Goal: Task Accomplishment & Management: Manage account settings

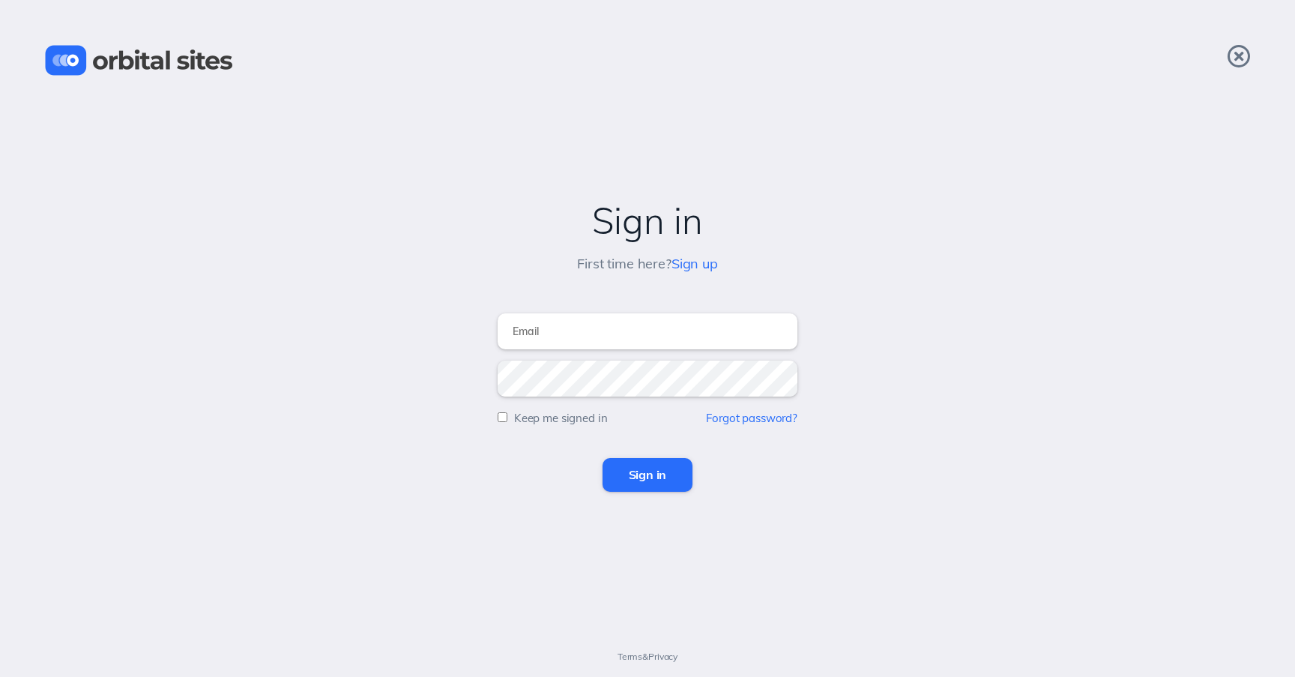
type input "[EMAIL_ADDRESS][DOMAIN_NAME]"
click at [659, 479] on input "Sign in" at bounding box center [647, 474] width 91 height 33
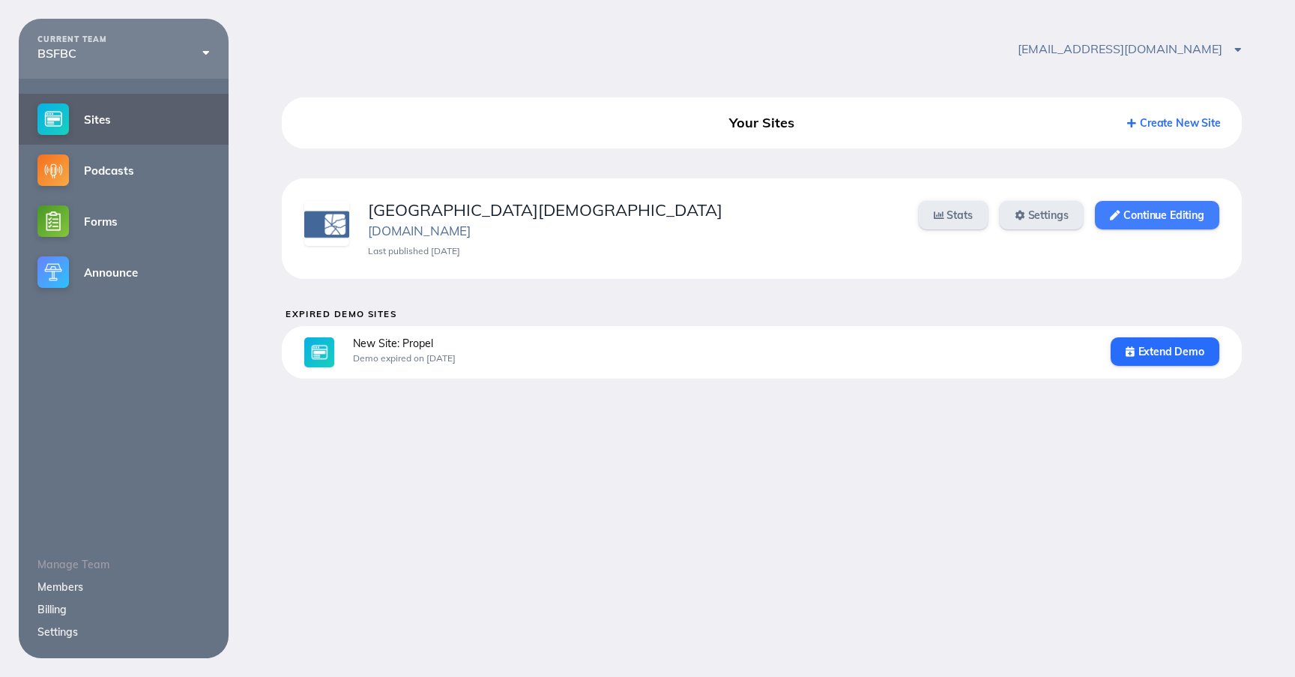
click at [1148, 213] on link "Continue Editing" at bounding box center [1157, 215] width 124 height 28
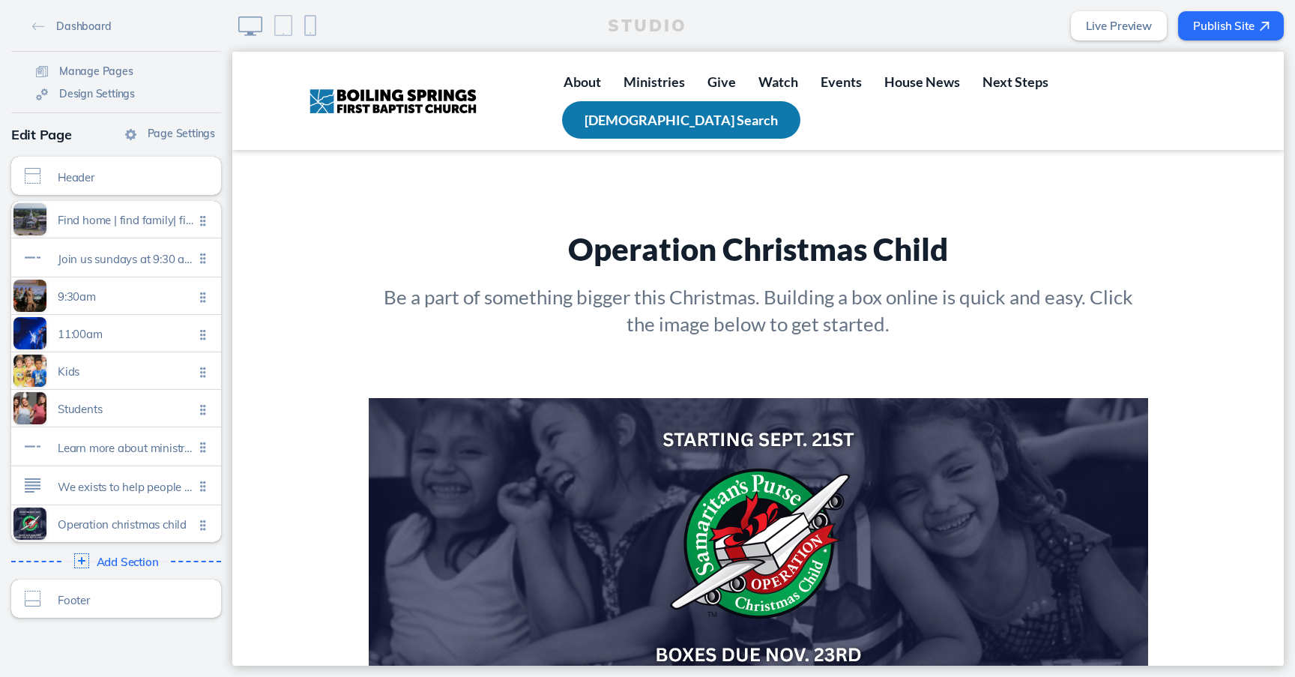
scroll to position [2347, 0]
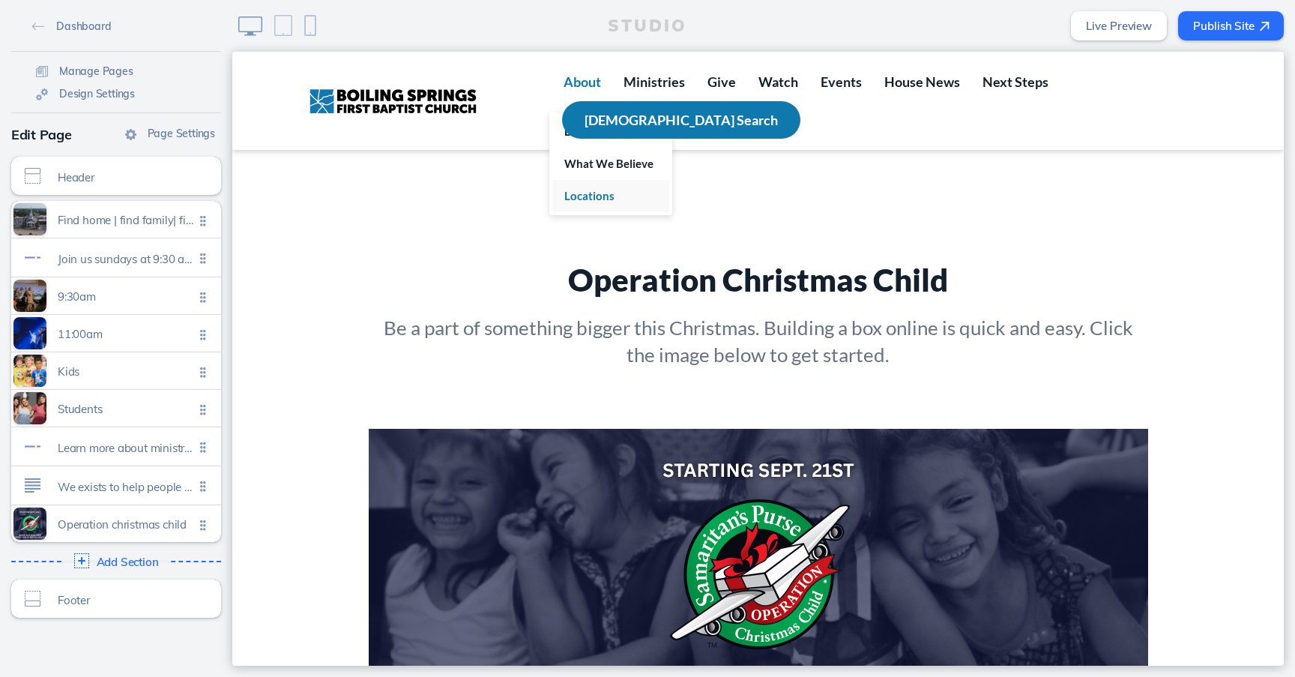
click at [603, 194] on span "Locations" at bounding box center [589, 195] width 50 height 13
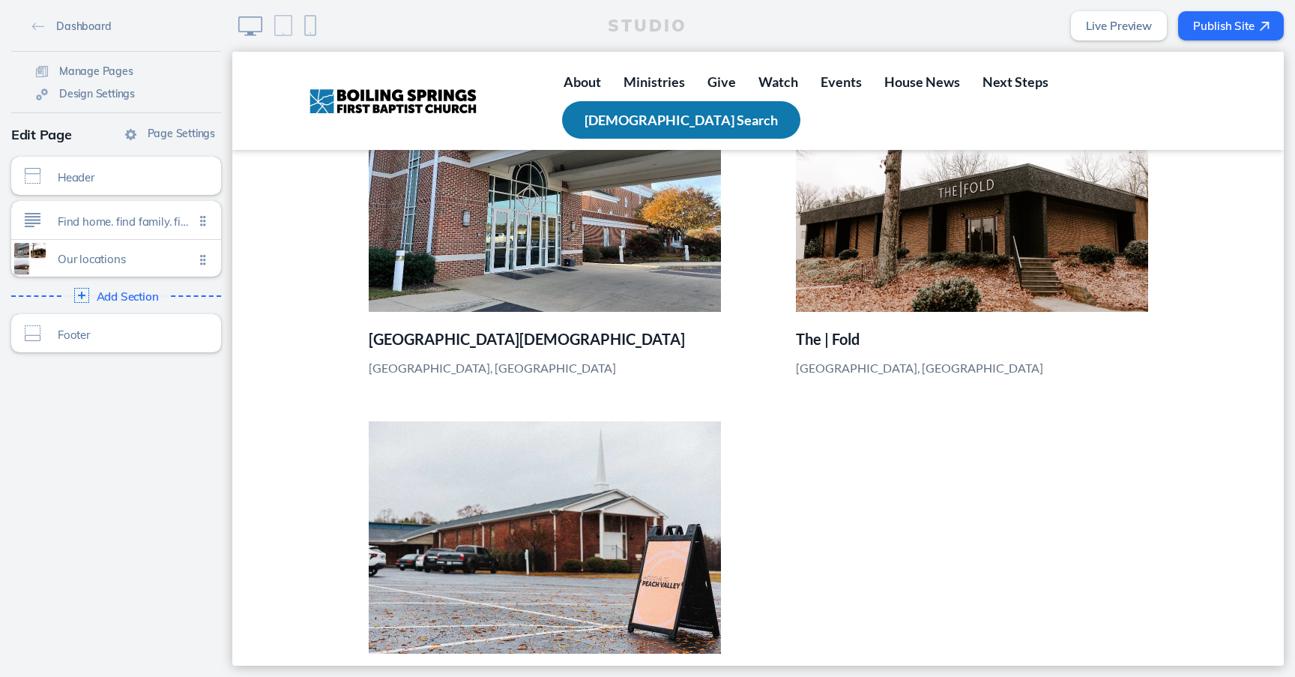
scroll to position [492, 0]
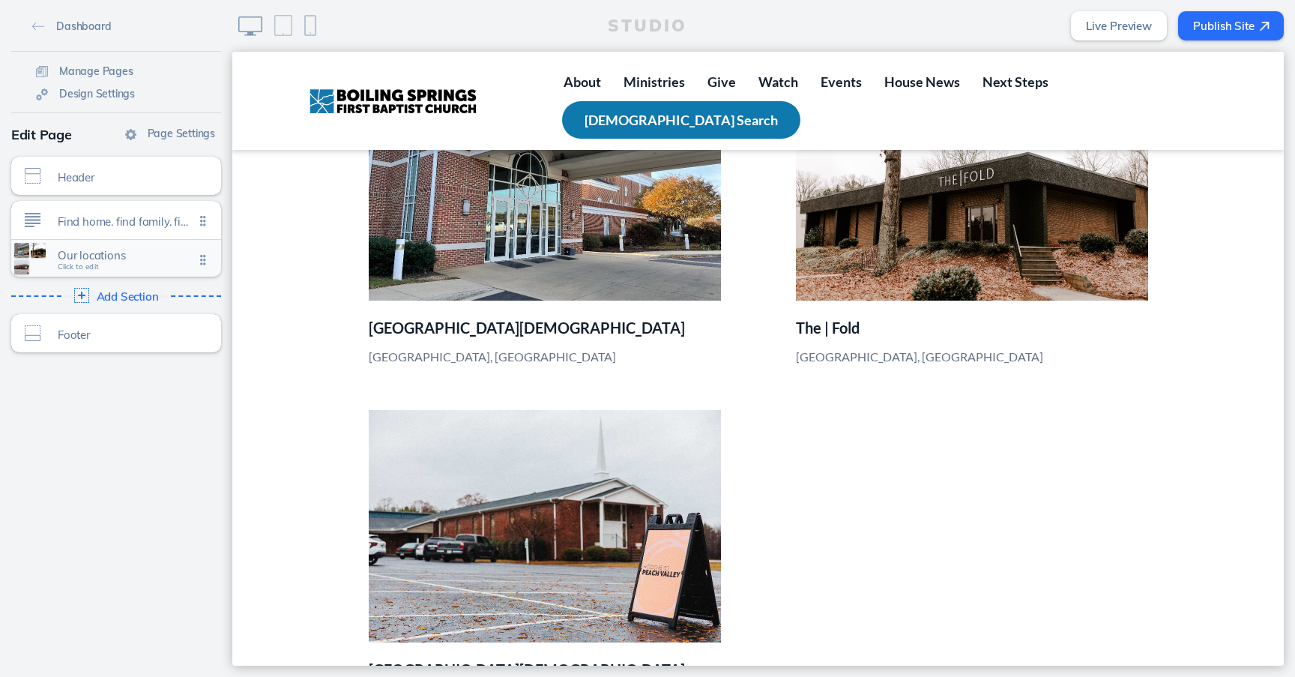
click at [124, 256] on span "Our locations" at bounding box center [126, 255] width 136 height 13
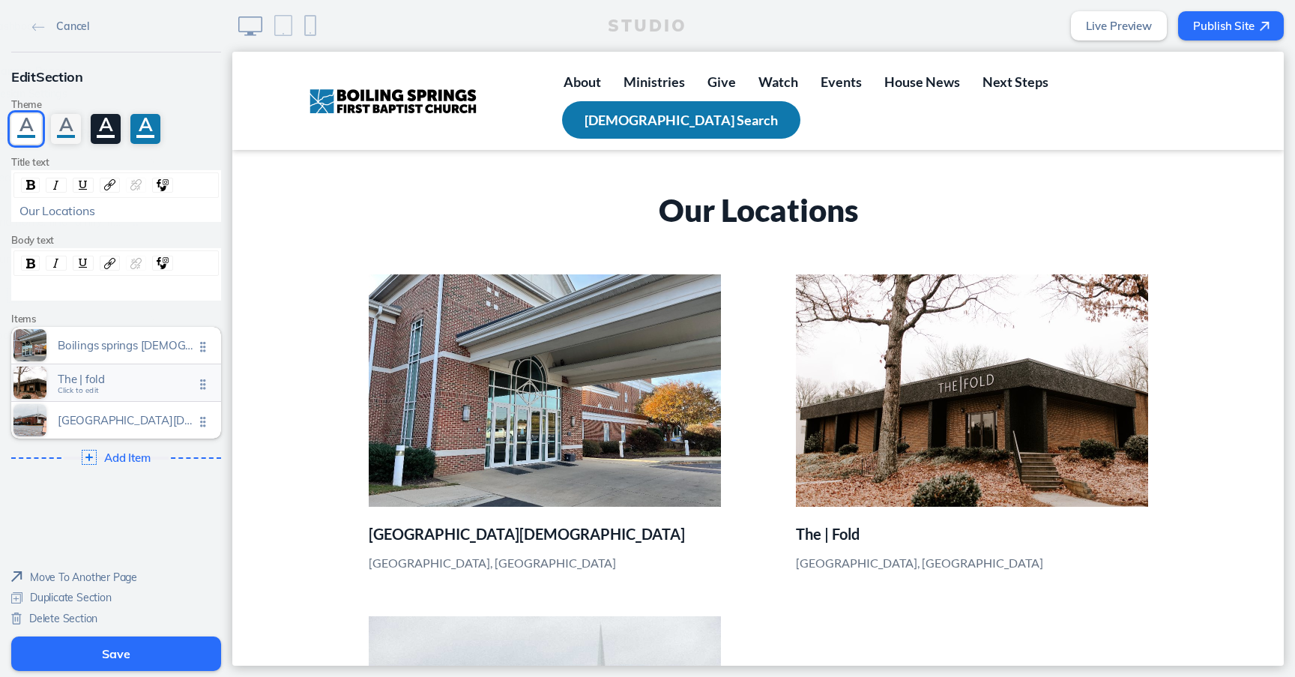
scroll to position [262, 0]
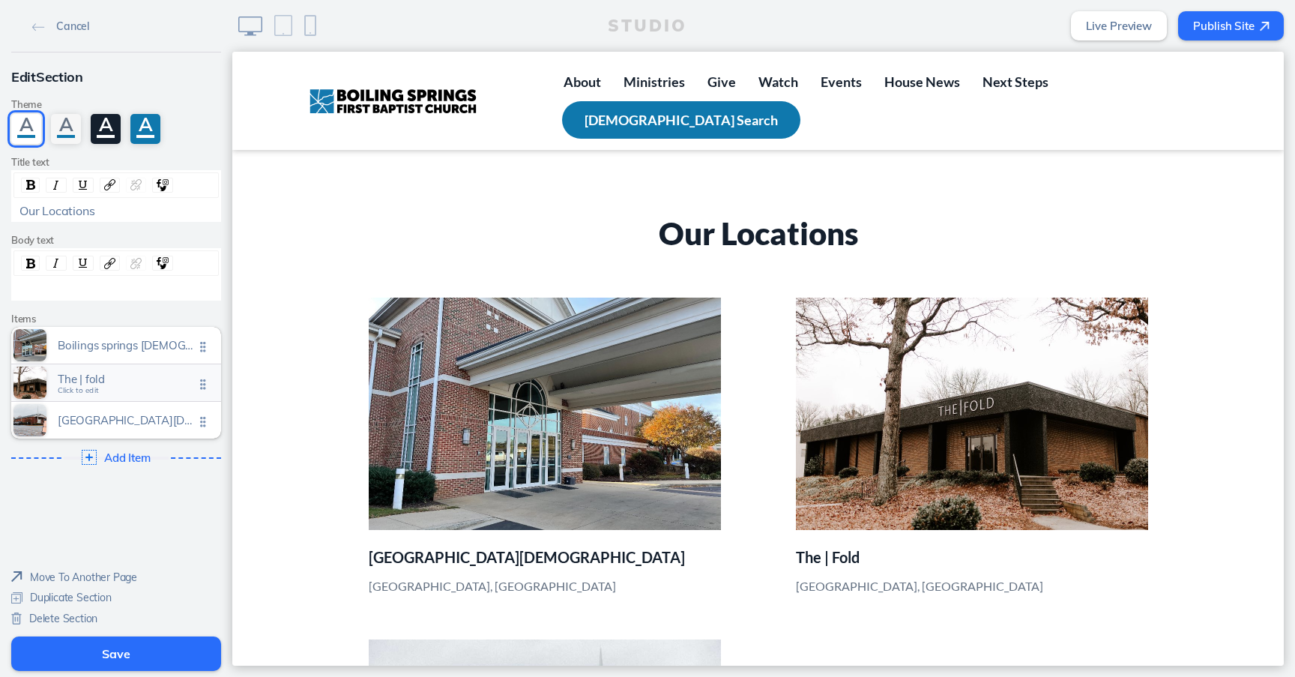
click at [103, 384] on span "The | fold" at bounding box center [126, 378] width 136 height 13
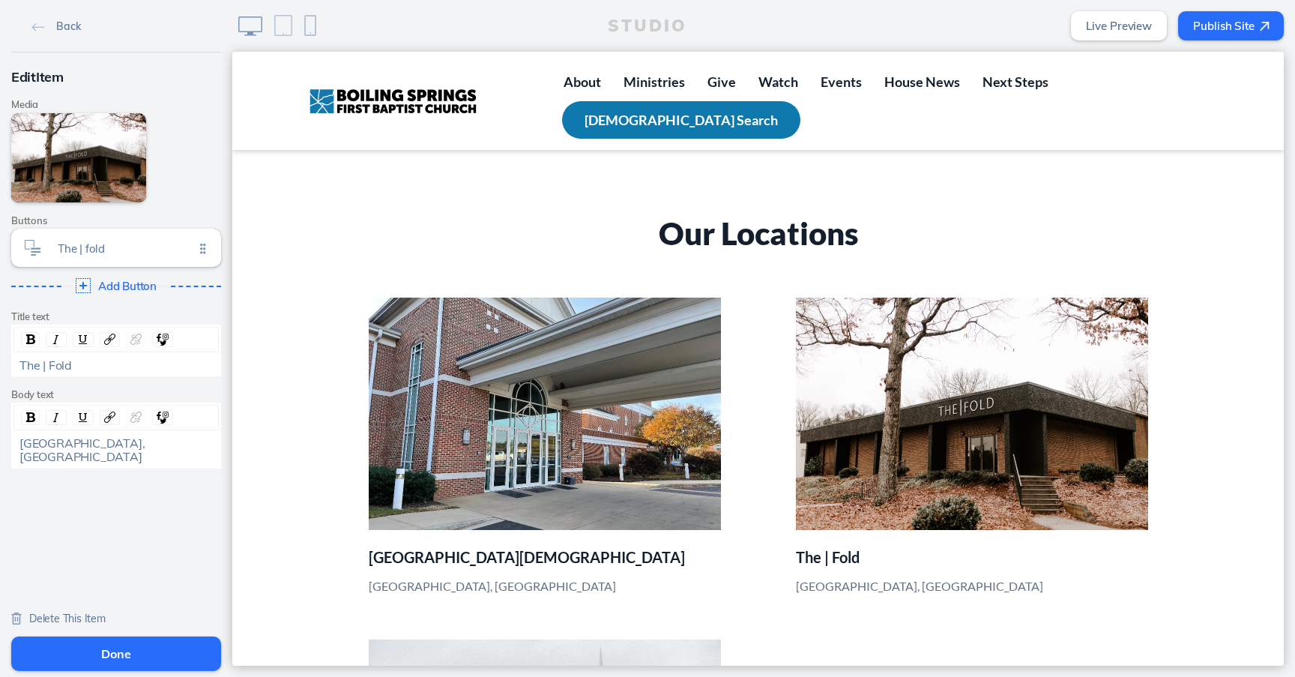
click at [59, 618] on span "Delete This Item" at bounding box center [67, 617] width 76 height 13
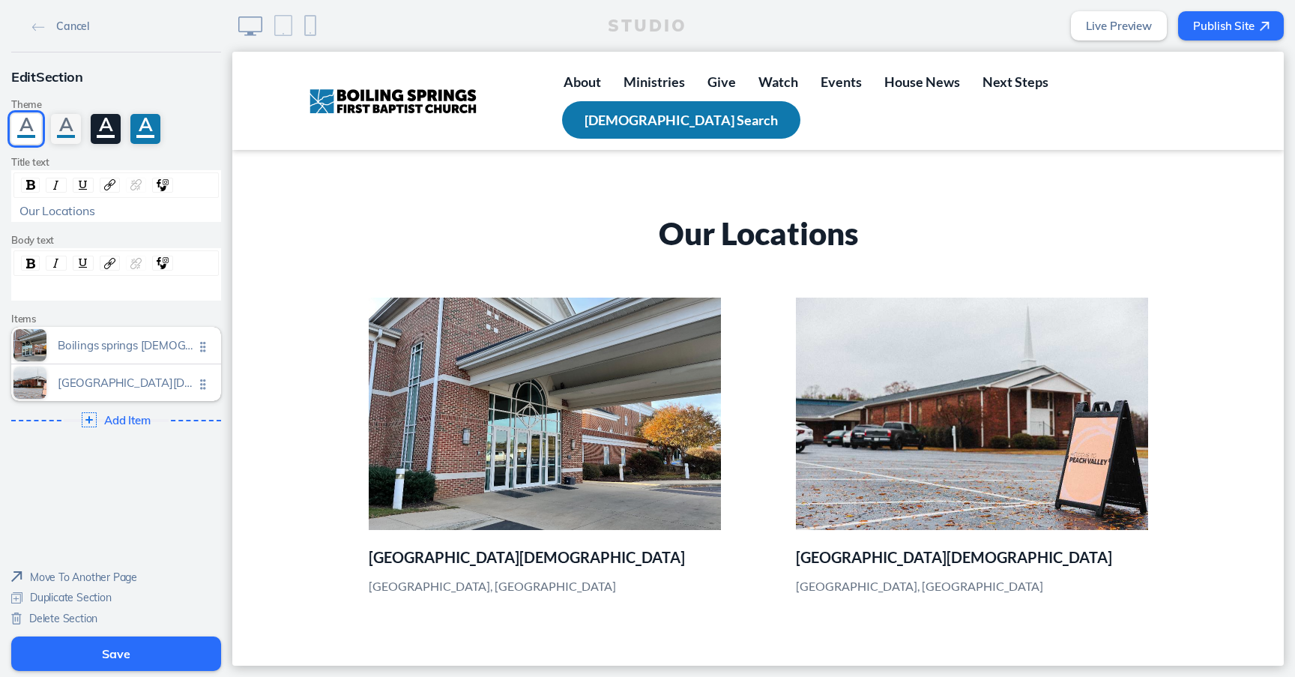
click at [102, 651] on button "Save" at bounding box center [116, 653] width 210 height 34
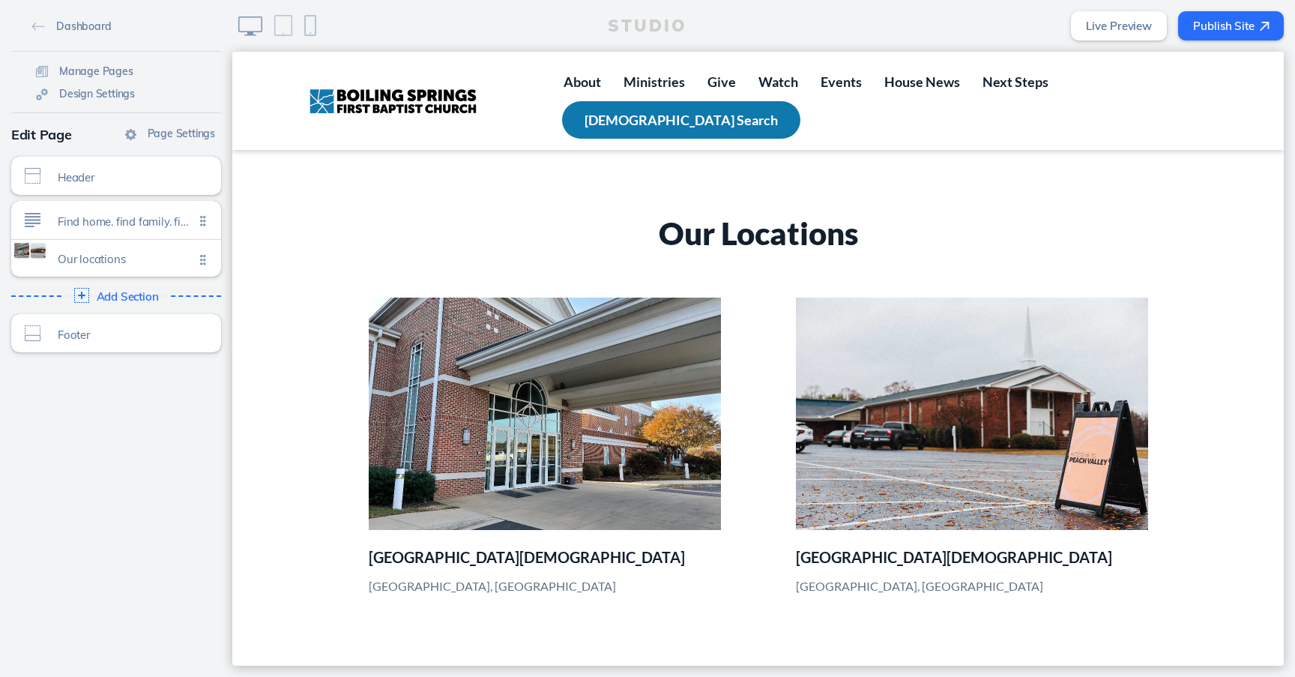
click at [1208, 27] on button "Publish Site" at bounding box center [1231, 25] width 106 height 29
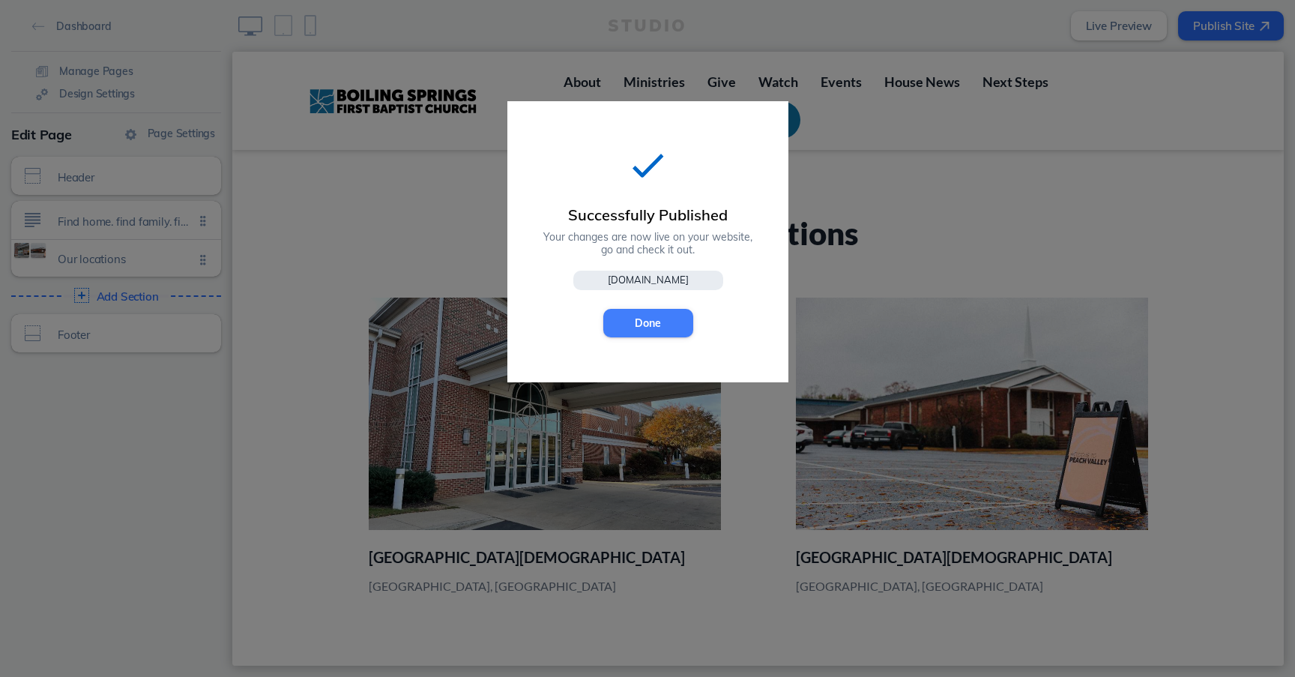
click at [640, 336] on button "Done" at bounding box center [648, 323] width 90 height 28
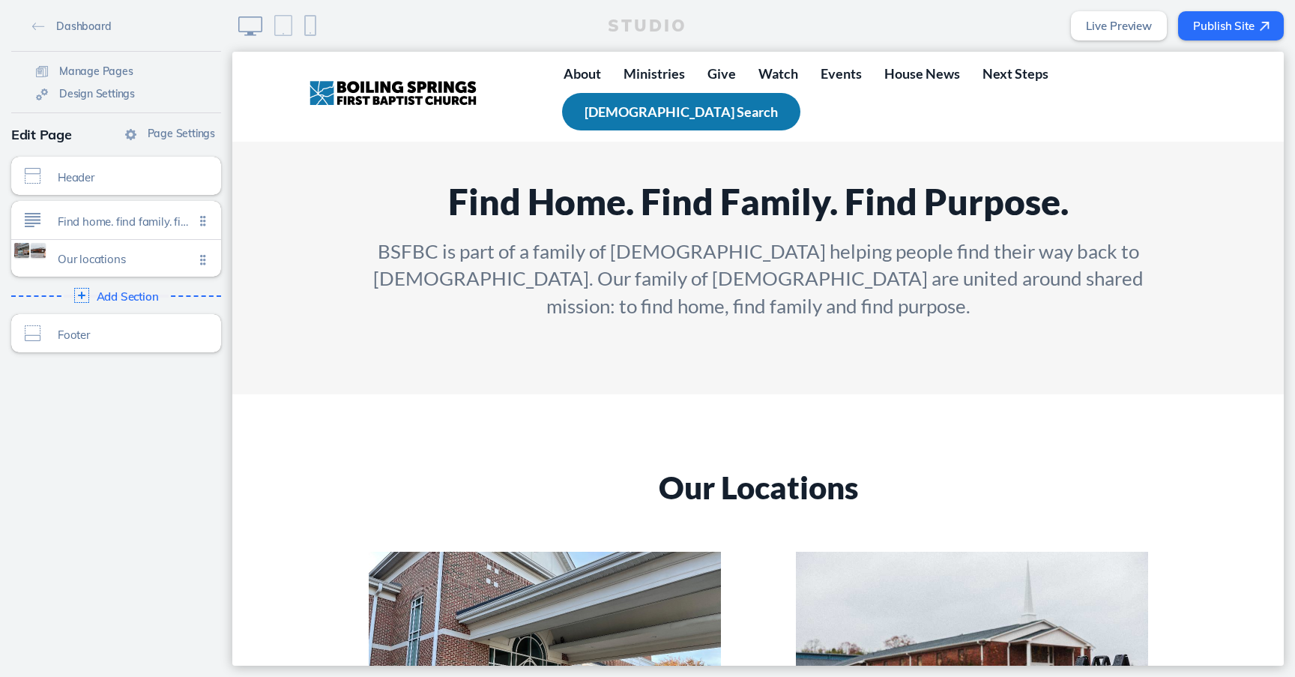
scroll to position [0, 0]
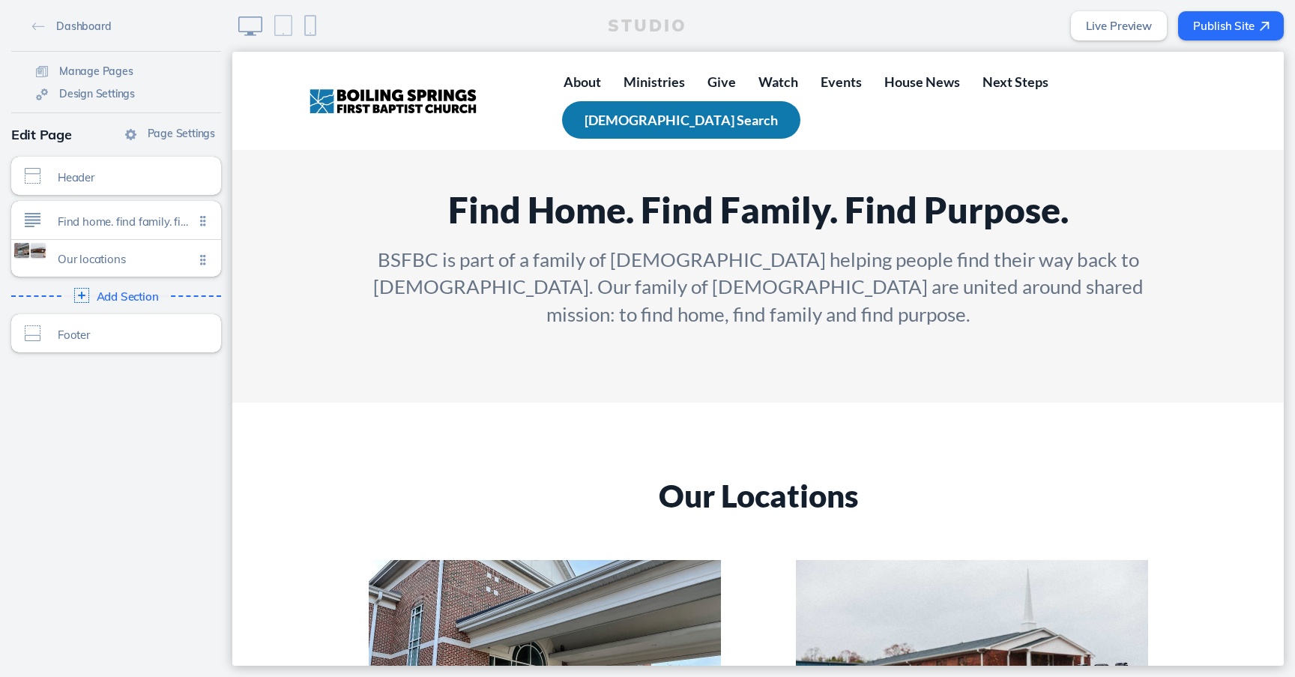
click at [368, 82] on img at bounding box center [393, 101] width 169 height 39
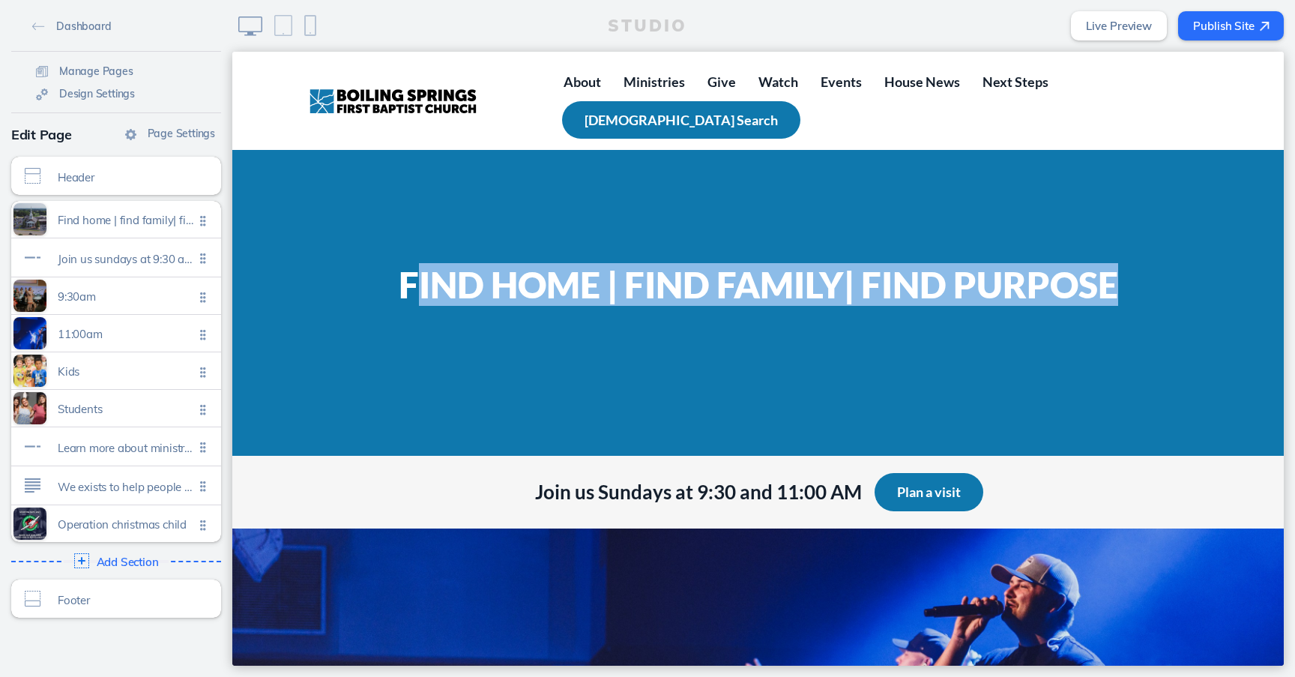
drag, startPoint x: 411, startPoint y: 279, endPoint x: 1158, endPoint y: 277, distance: 747.0
click at [1158, 277] on div "FIND HOME | FIND FAMILY| FIND PURPOSE" at bounding box center [758, 284] width 899 height 43
drag, startPoint x: 1125, startPoint y: 287, endPoint x: 393, endPoint y: 266, distance: 732.3
click at [393, 266] on p "FIND HOME | FIND FAMILY| FIND PURPOSE" at bounding box center [758, 284] width 779 height 43
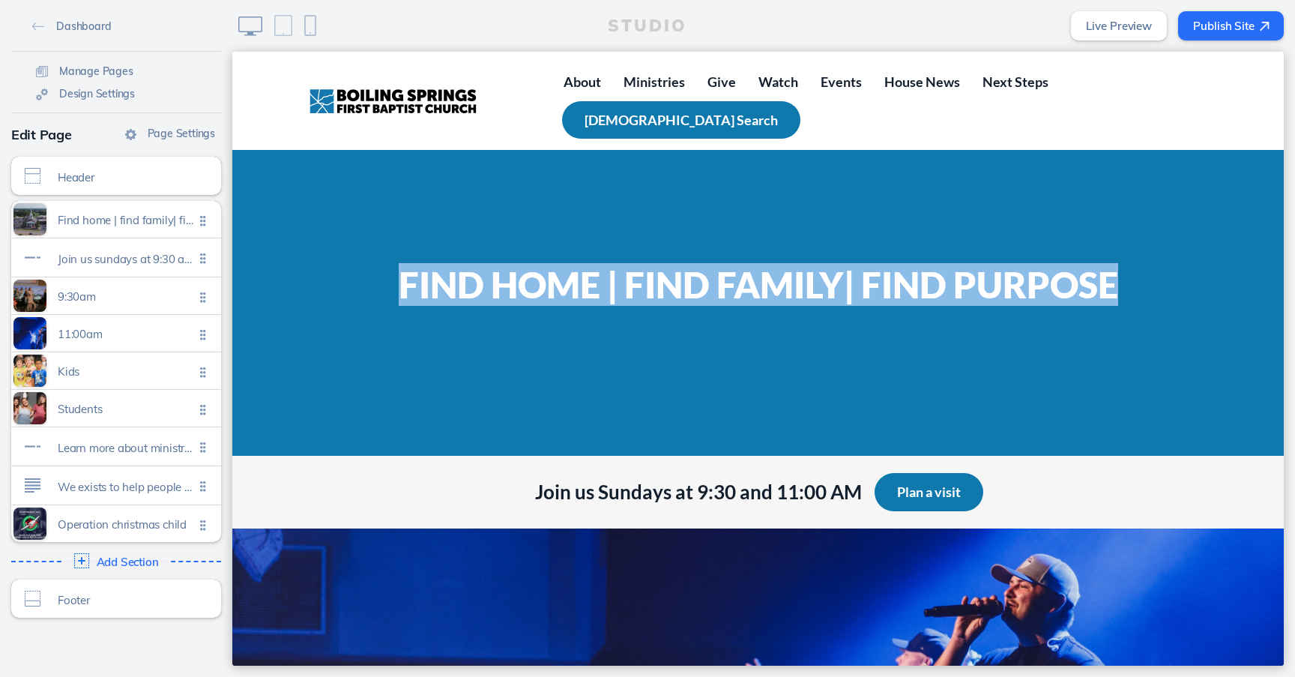
click at [393, 266] on p "FIND HOME | FIND FAMILY| FIND PURPOSE" at bounding box center [758, 284] width 779 height 43
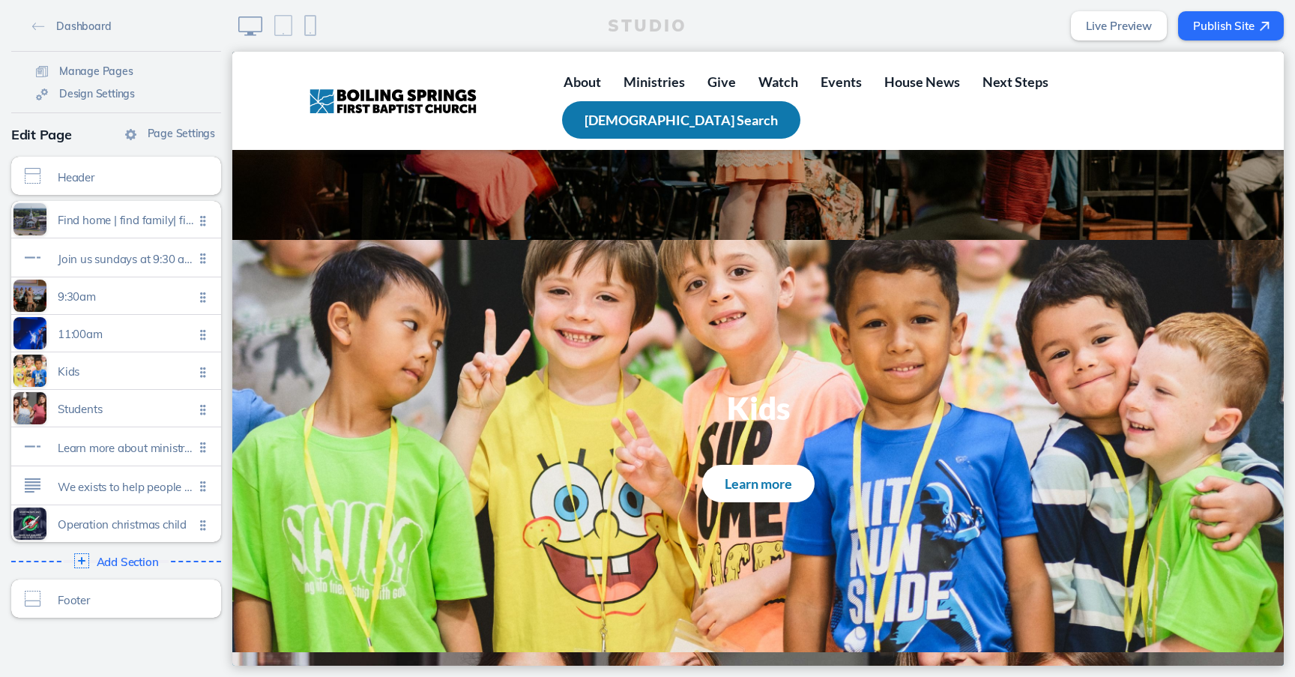
scroll to position [1207, 0]
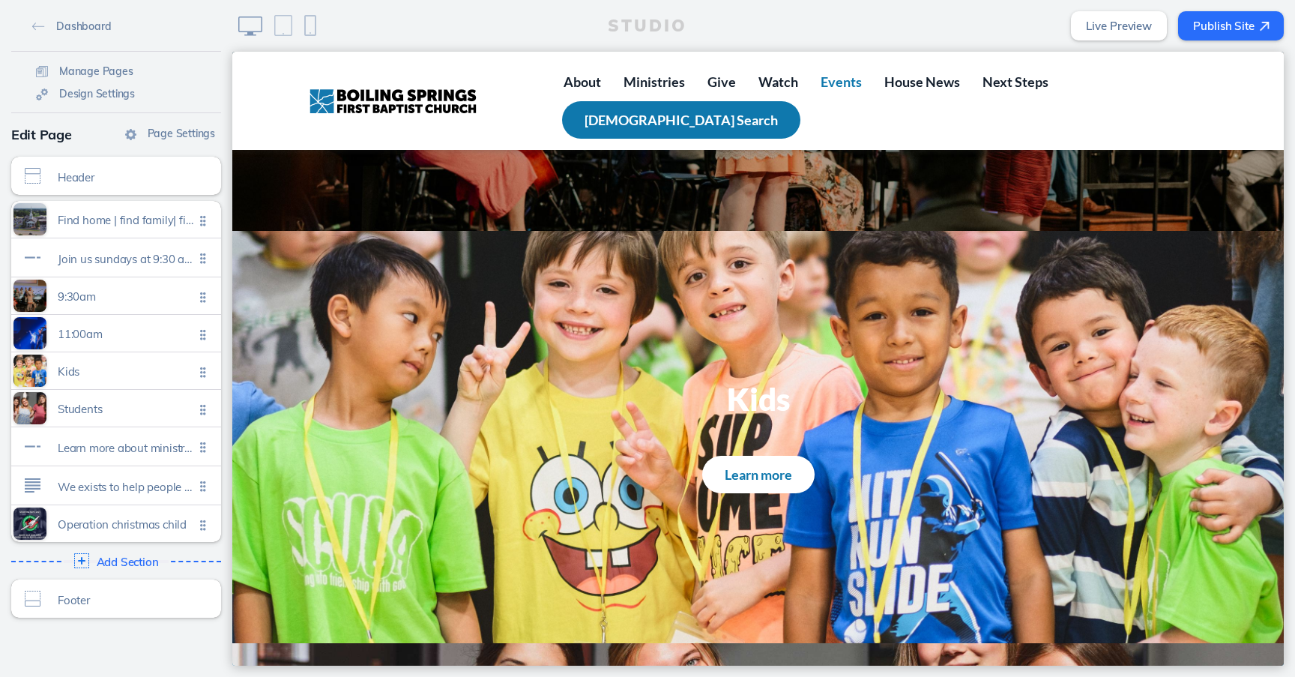
click at [847, 80] on span "Events" at bounding box center [840, 81] width 41 height 16
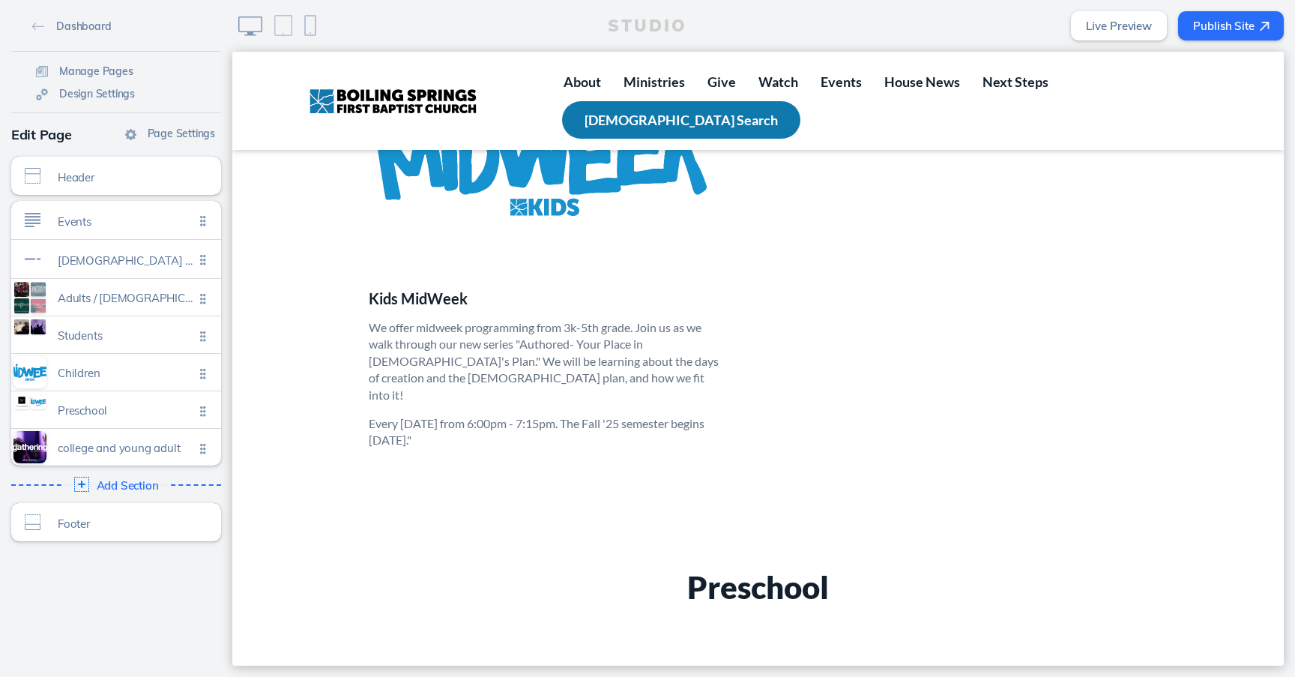
scroll to position [2891, 0]
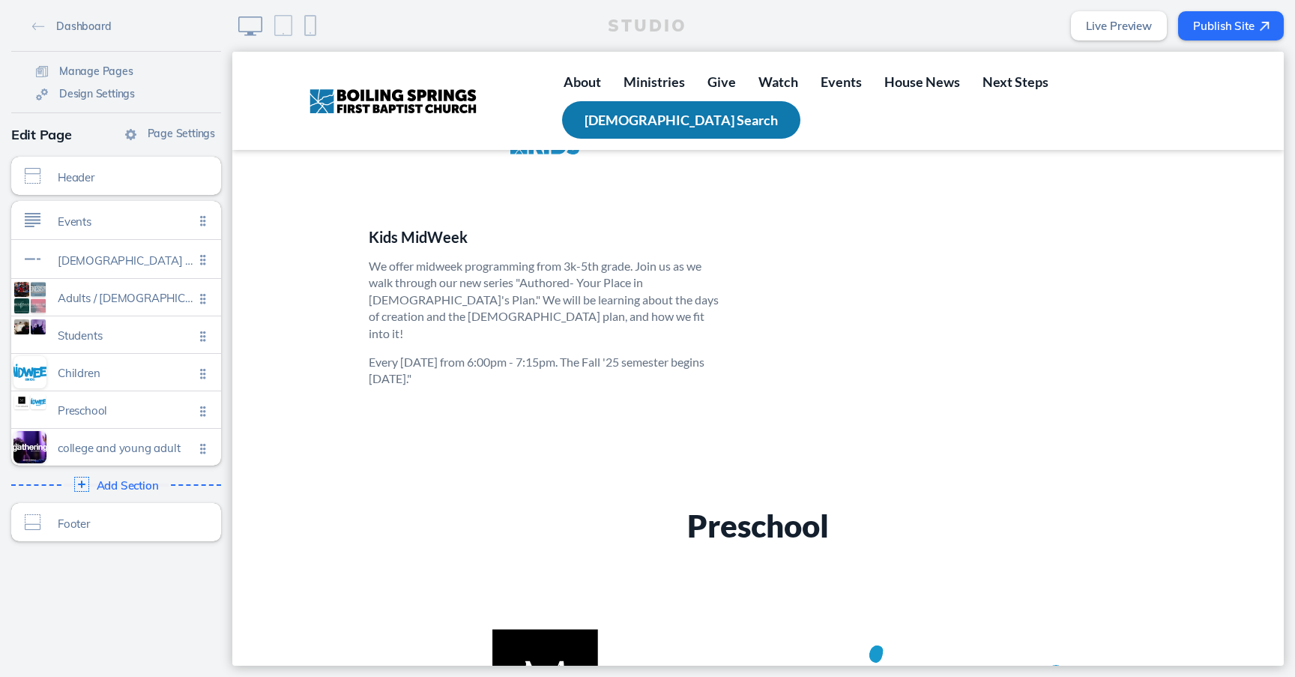
click at [917, 193] on ul "Kids MidWeek We offer midweek programming from 3k-5th grade. Join us as we walk…" at bounding box center [758, 160] width 854 height 455
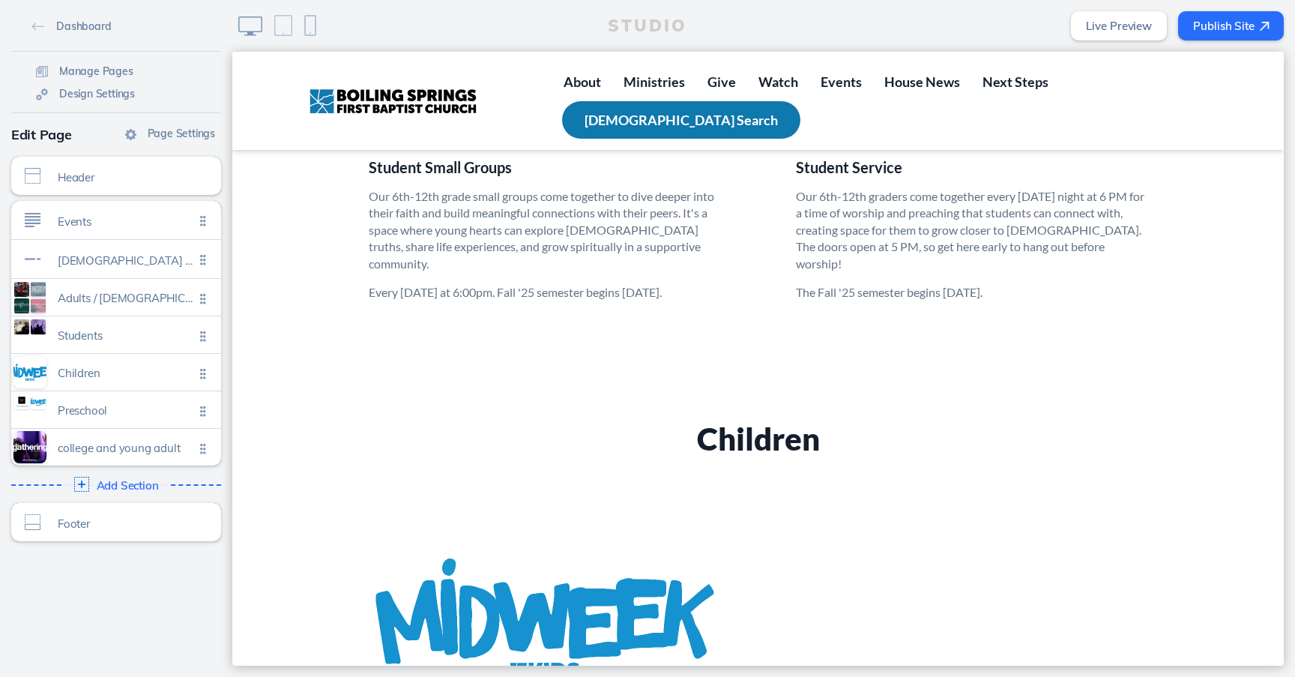
scroll to position [2368, 0]
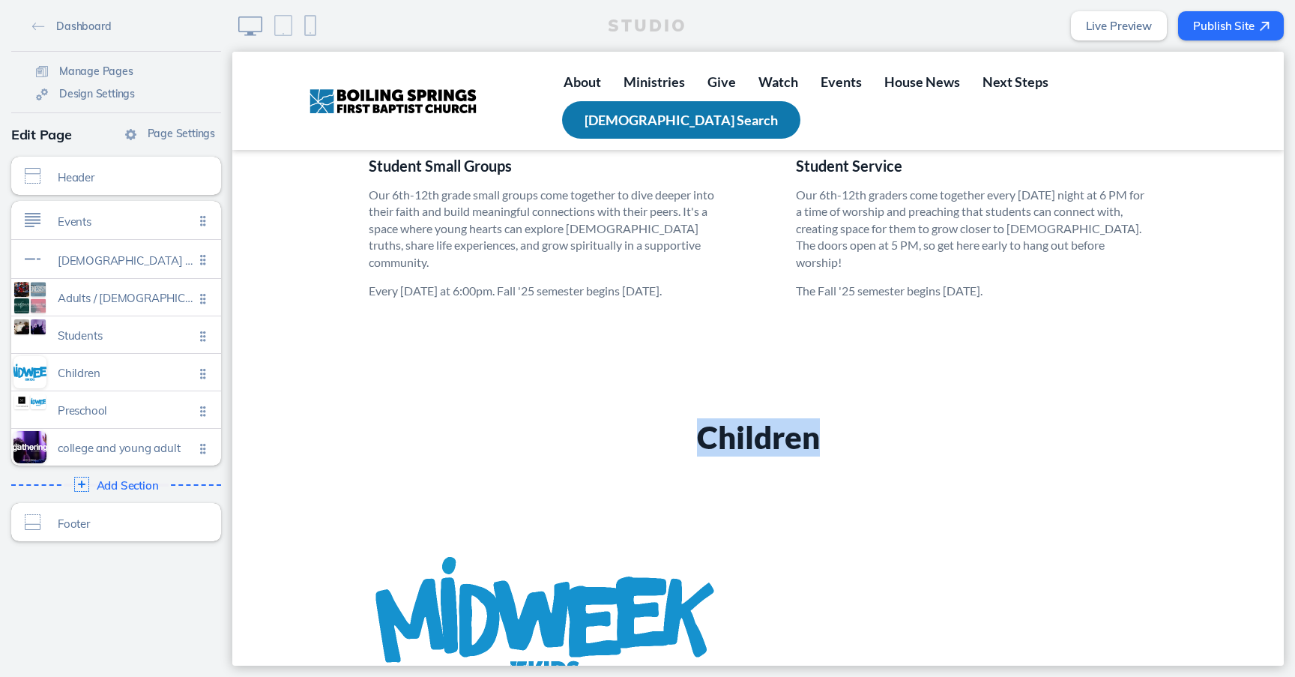
drag, startPoint x: 687, startPoint y: 398, endPoint x: 856, endPoint y: 447, distance: 176.2
click at [856, 447] on div "Children Kids MidWeek We offer midweek programming from 3k-5th grade. Join us a…" at bounding box center [758, 665] width 779 height 492
click at [851, 357] on section "Children Kids MidWeek We offer midweek programming from 3k-5th grade. Join us a…" at bounding box center [757, 664] width 1051 height 641
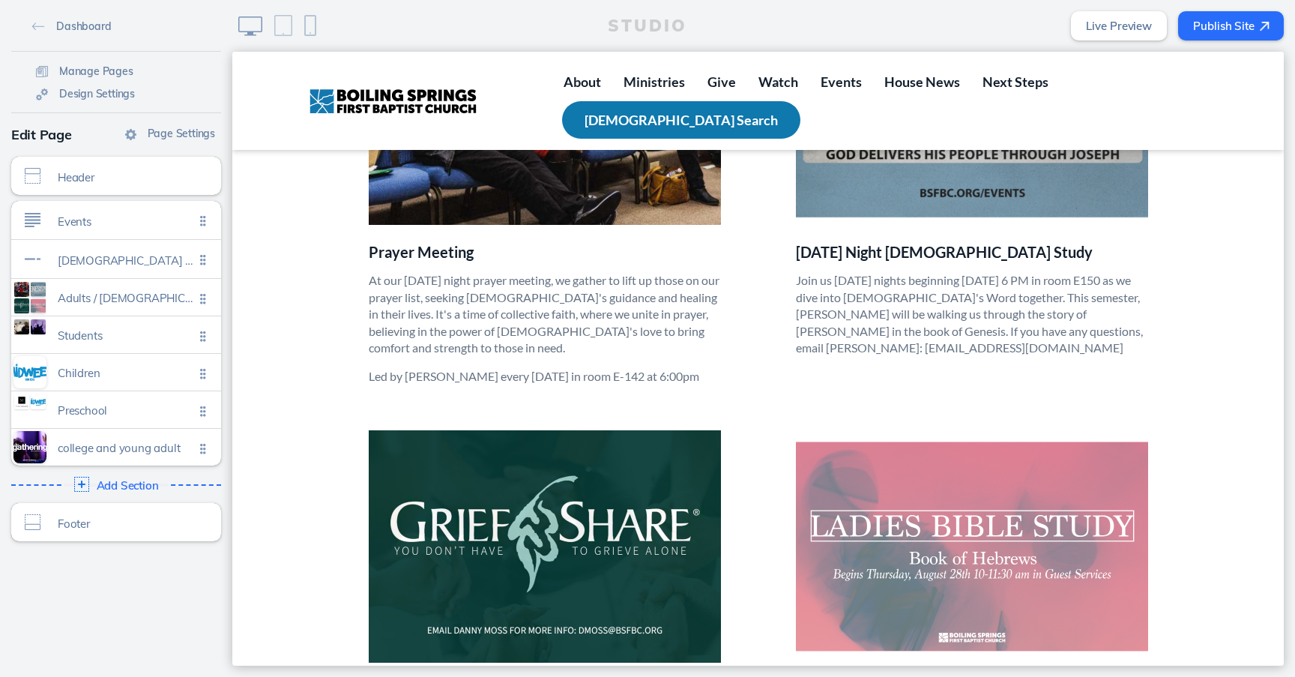
scroll to position [0, 0]
